Goal: Task Accomplishment & Management: Manage account settings

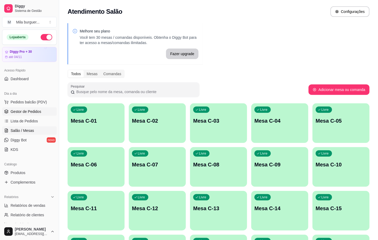
click at [39, 108] on link "Gestor de Pedidos" at bounding box center [29, 111] width 55 height 8
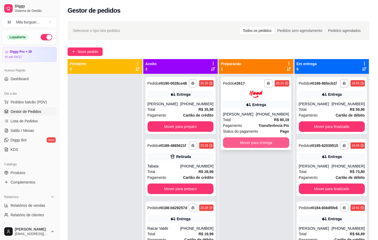
click at [253, 142] on button "Mover para entrega" at bounding box center [256, 143] width 66 height 11
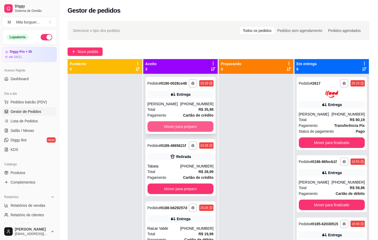
click at [182, 128] on button "Mover para preparo" at bounding box center [181, 126] width 66 height 11
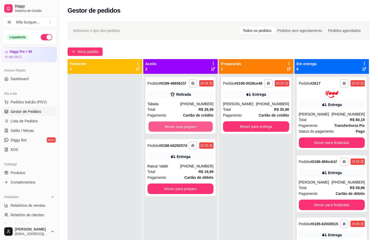
click at [183, 128] on button "Mover para preparo" at bounding box center [180, 127] width 64 height 10
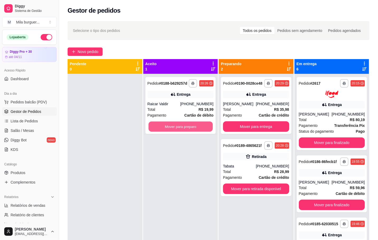
click at [183, 128] on button "Mover para preparo" at bounding box center [180, 127] width 64 height 10
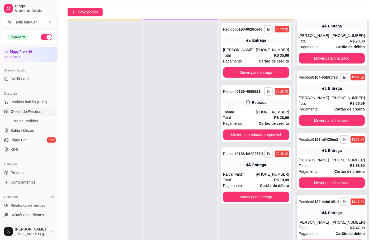
scroll to position [79, 0]
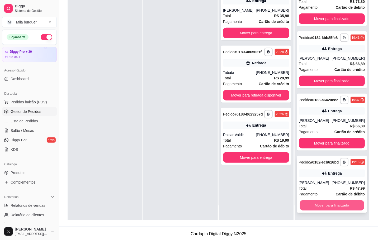
click at [342, 209] on button "Mover para finalizado" at bounding box center [332, 205] width 64 height 10
click at [340, 207] on button "Mover para finalizado" at bounding box center [332, 205] width 64 height 10
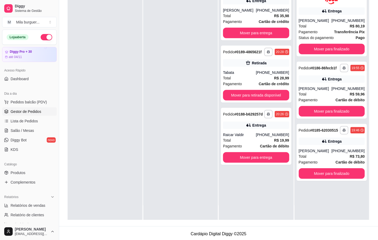
scroll to position [0, 0]
click at [312, 178] on button "Mover para finalizado" at bounding box center [332, 173] width 64 height 10
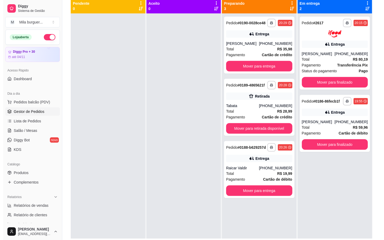
scroll to position [59, 0]
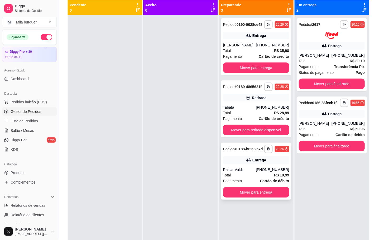
click at [246, 171] on div "Raicar Valdir" at bounding box center [239, 169] width 33 height 5
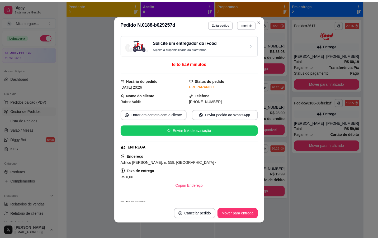
scroll to position [71, 0]
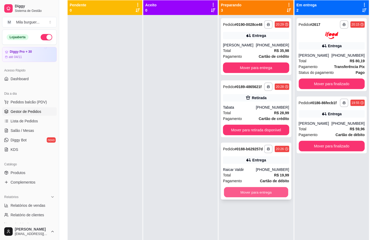
click at [258, 188] on button "Mover para entrega" at bounding box center [256, 192] width 64 height 10
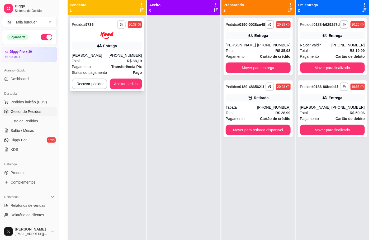
click at [120, 26] on button "button" at bounding box center [121, 24] width 8 height 8
click at [109, 44] on button "IMPRESSORA" at bounding box center [106, 43] width 38 height 8
